Goal: Check status: Check status

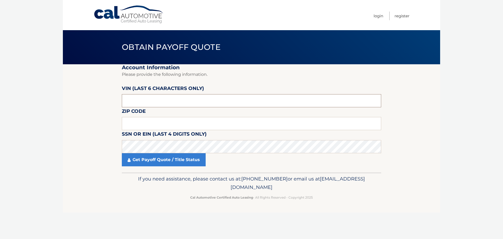
click at [193, 100] on input "text" at bounding box center [251, 100] width 259 height 13
type input "161470"
type input "07901"
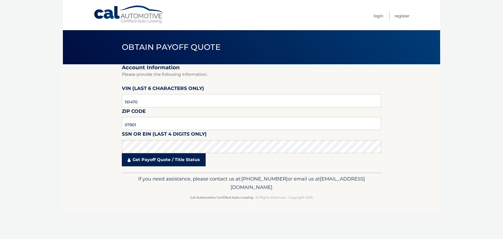
click at [159, 158] on link "Get Payoff Quote / Title Status" at bounding box center [164, 159] width 84 height 13
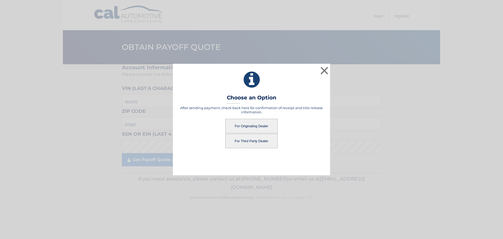
click at [260, 123] on button "For Originating Dealer" at bounding box center [251, 126] width 52 height 14
click at [247, 127] on button "For Originating Dealer" at bounding box center [251, 126] width 52 height 14
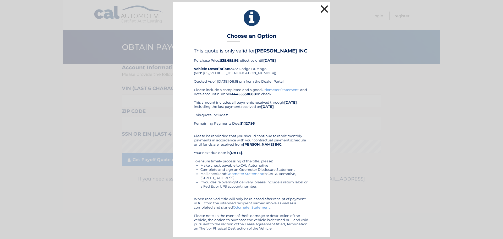
click at [321, 12] on button "×" at bounding box center [324, 9] width 10 height 10
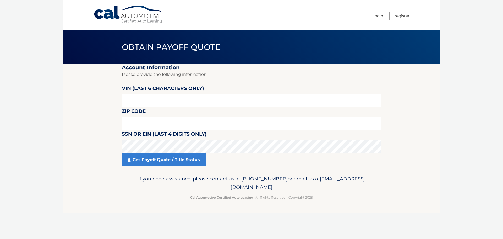
click at [138, 17] on link "Cal Automotive" at bounding box center [129, 14] width 71 height 19
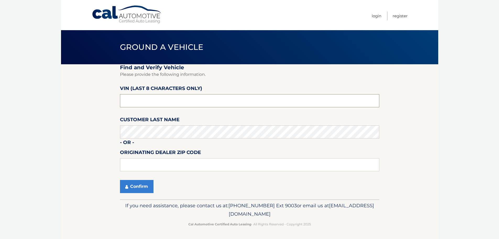
click at [139, 106] on input "text" at bounding box center [249, 100] width 259 height 13
type input "nc161470"
click at [138, 182] on button "Confirm" at bounding box center [137, 186] width 34 height 13
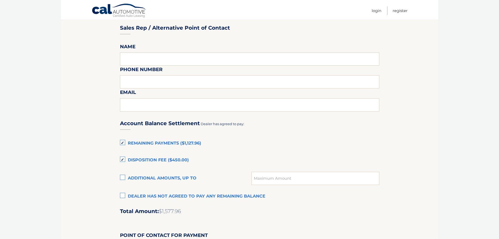
scroll to position [314, 0]
